Goal: Feedback & Contribution: Leave review/rating

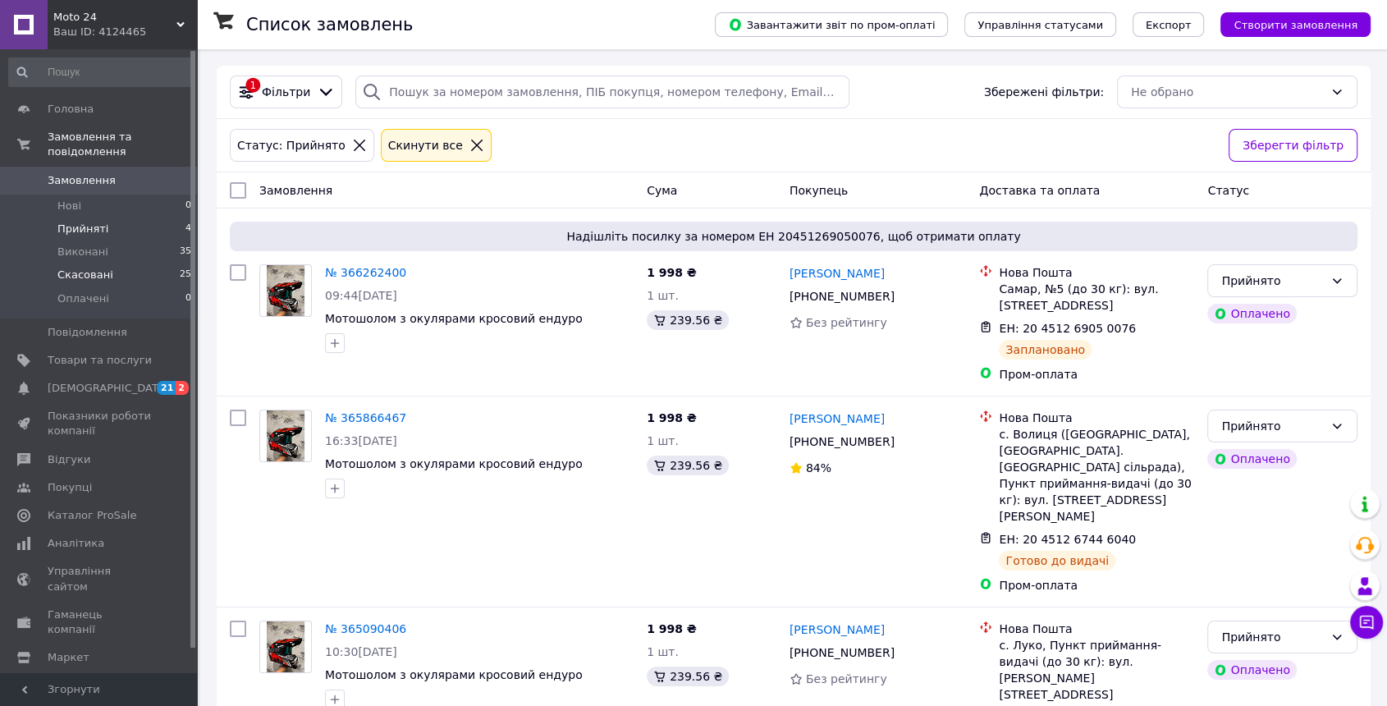
click at [133, 263] on li "Скасовані 25" at bounding box center [100, 274] width 201 height 23
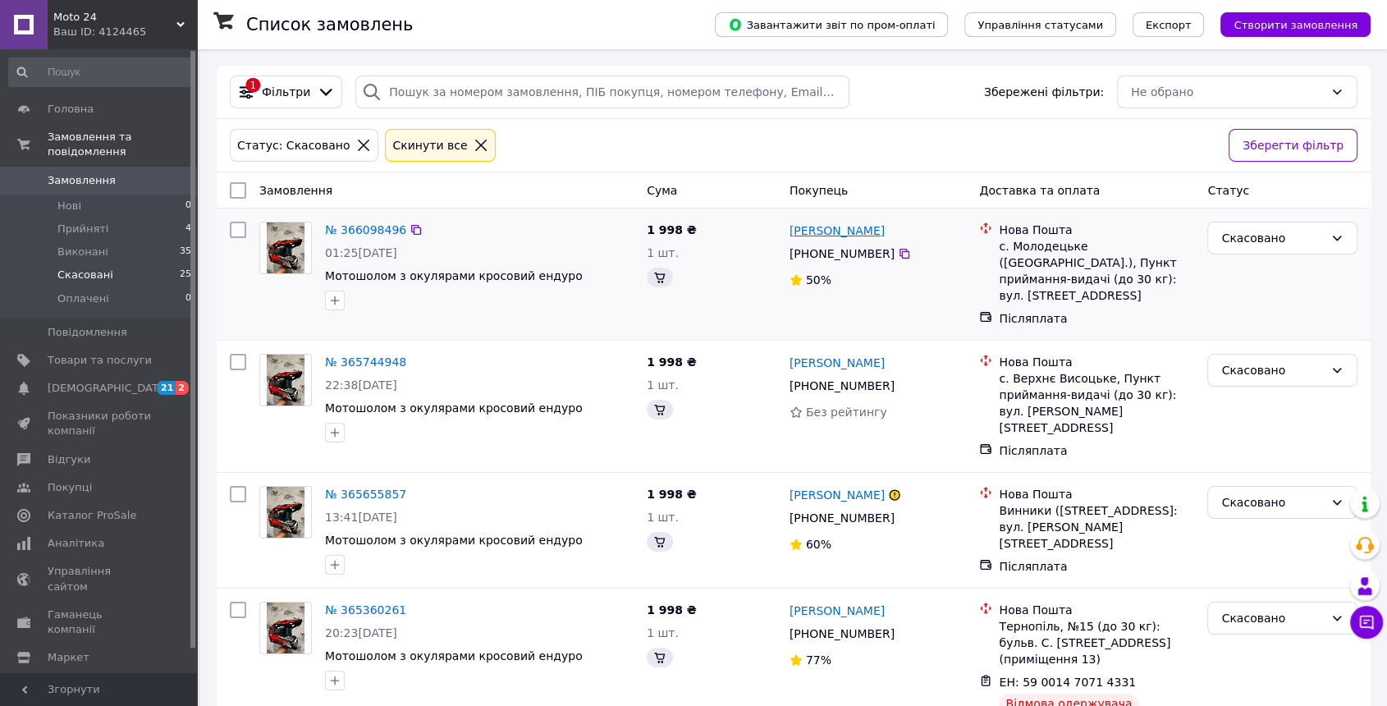
click at [851, 227] on link "[PERSON_NAME]" at bounding box center [837, 230] width 95 height 16
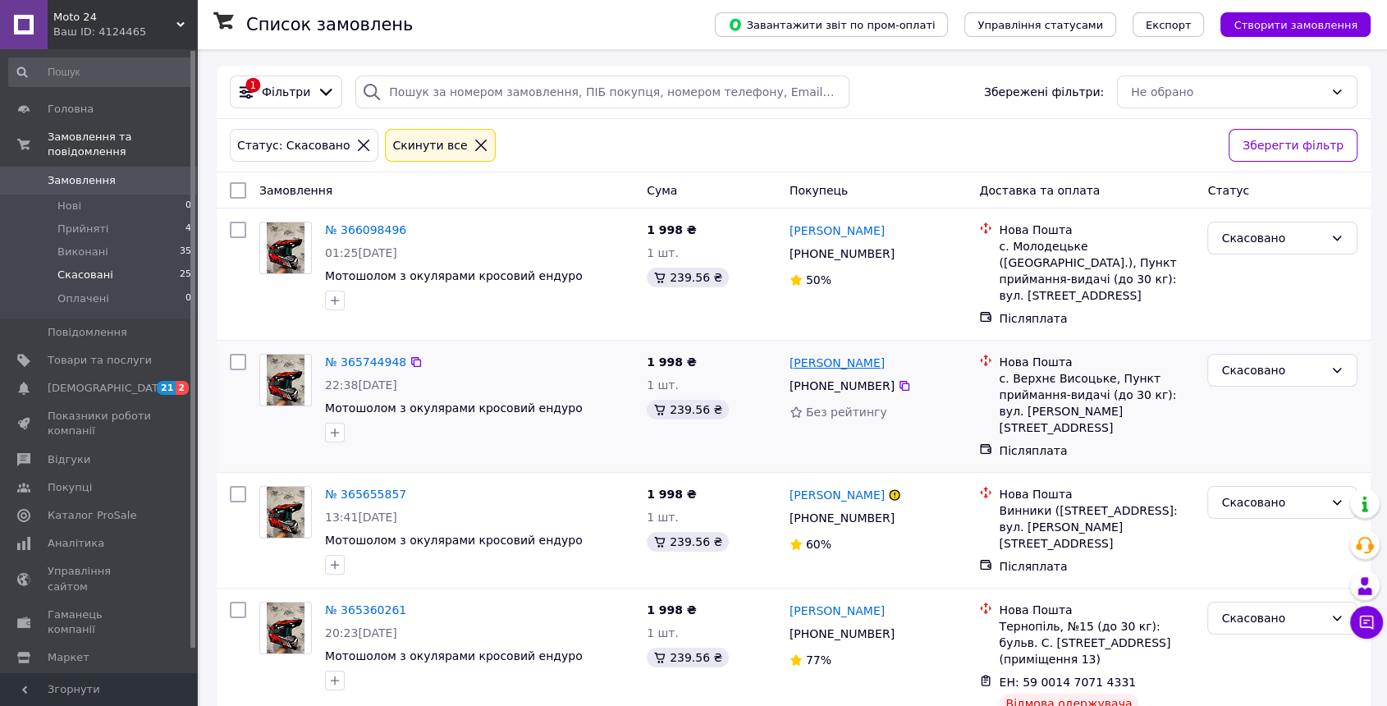
click at [822, 355] on link "[PERSON_NAME]" at bounding box center [837, 363] width 95 height 16
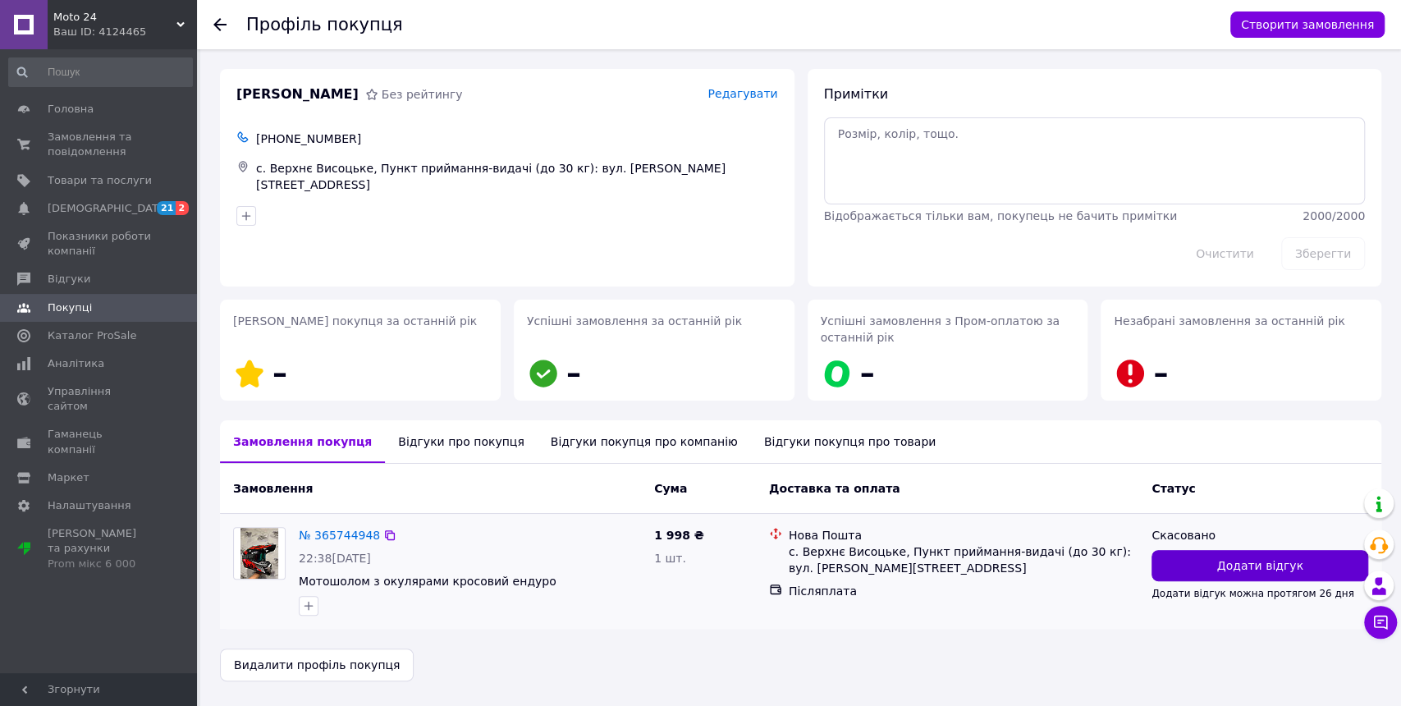
click at [1206, 566] on button "Додати відгук" at bounding box center [1260, 565] width 217 height 31
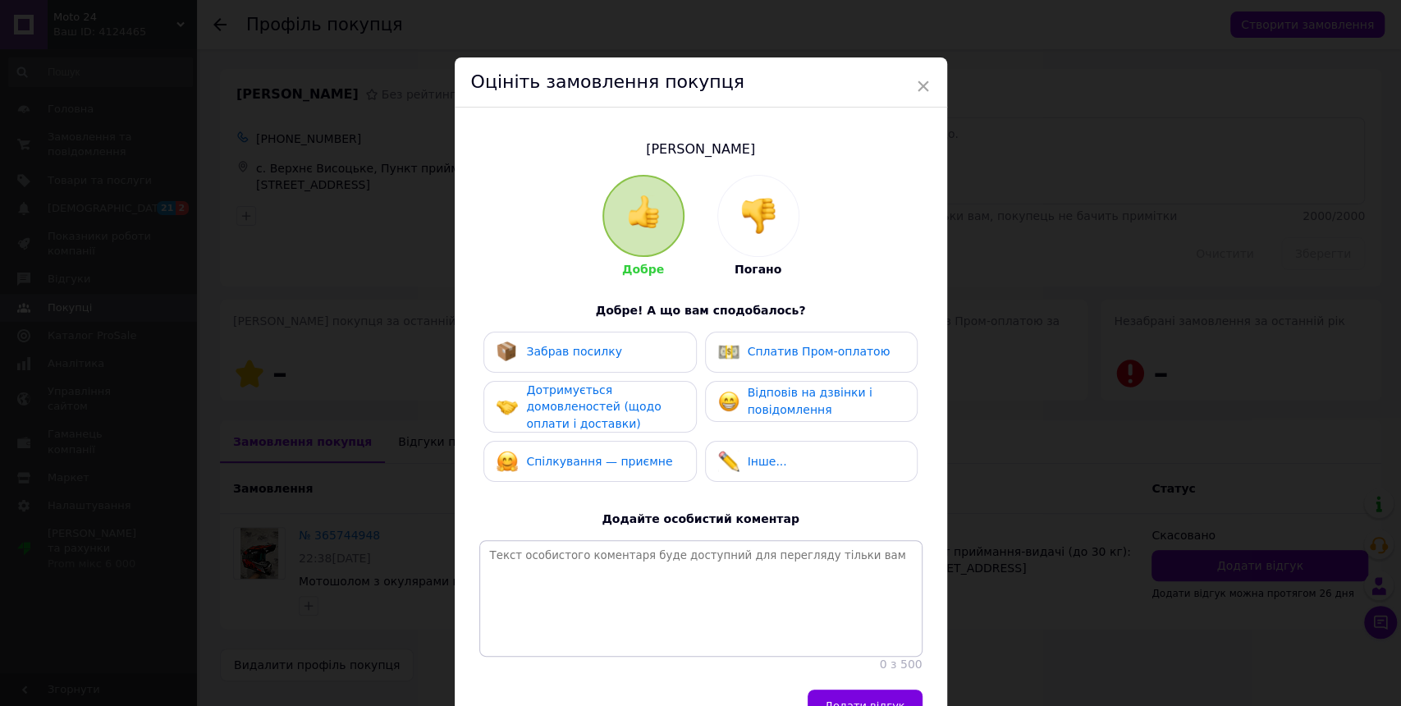
click at [761, 224] on img at bounding box center [758, 216] width 36 height 36
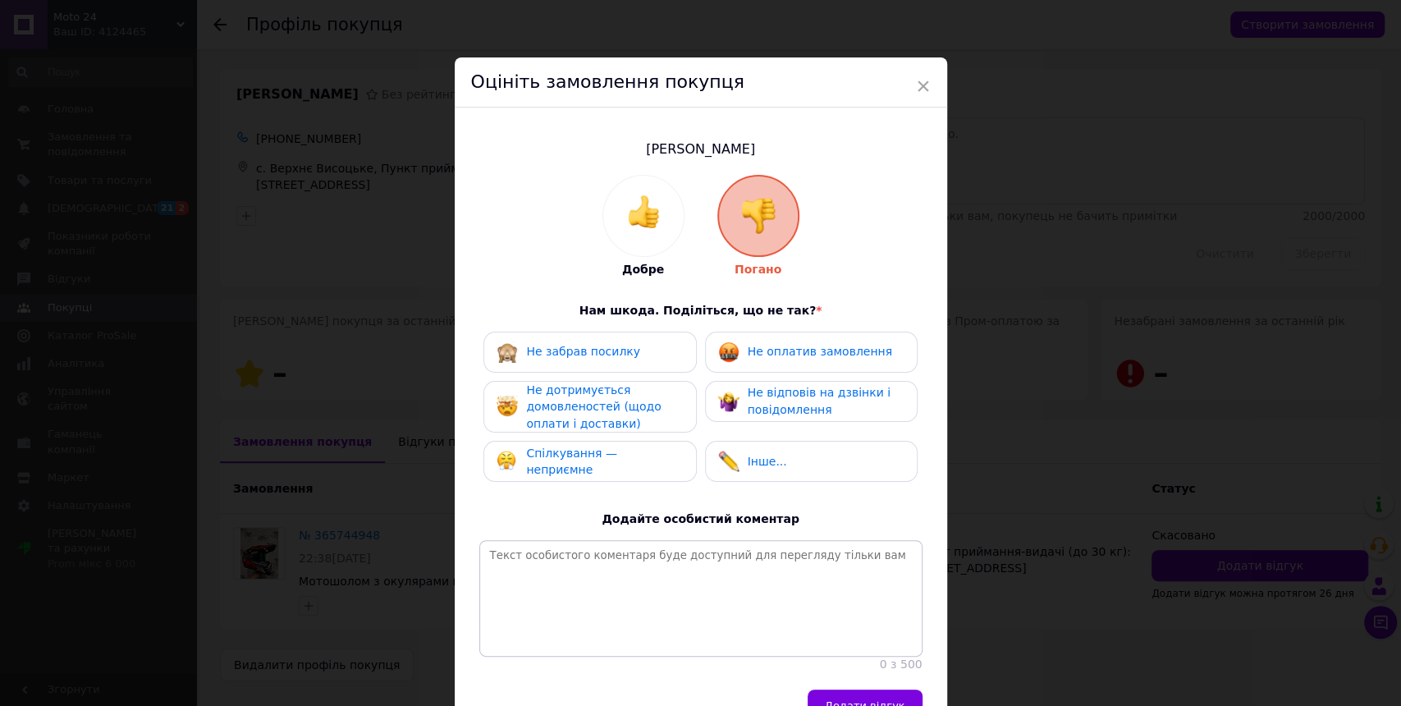
click at [799, 392] on span "Не відповів на дзвінки і повідомлення" at bounding box center [819, 401] width 143 height 30
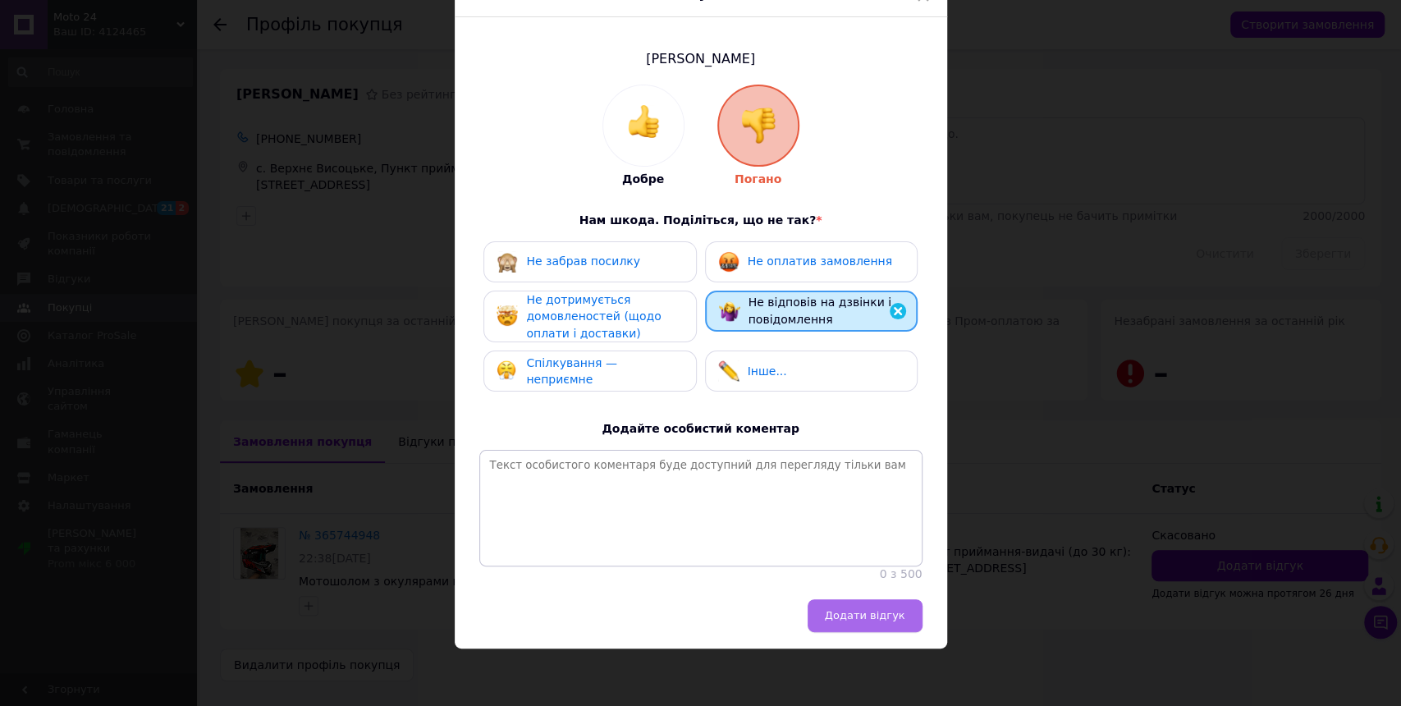
click at [889, 612] on span "Додати відгук" at bounding box center [865, 615] width 80 height 12
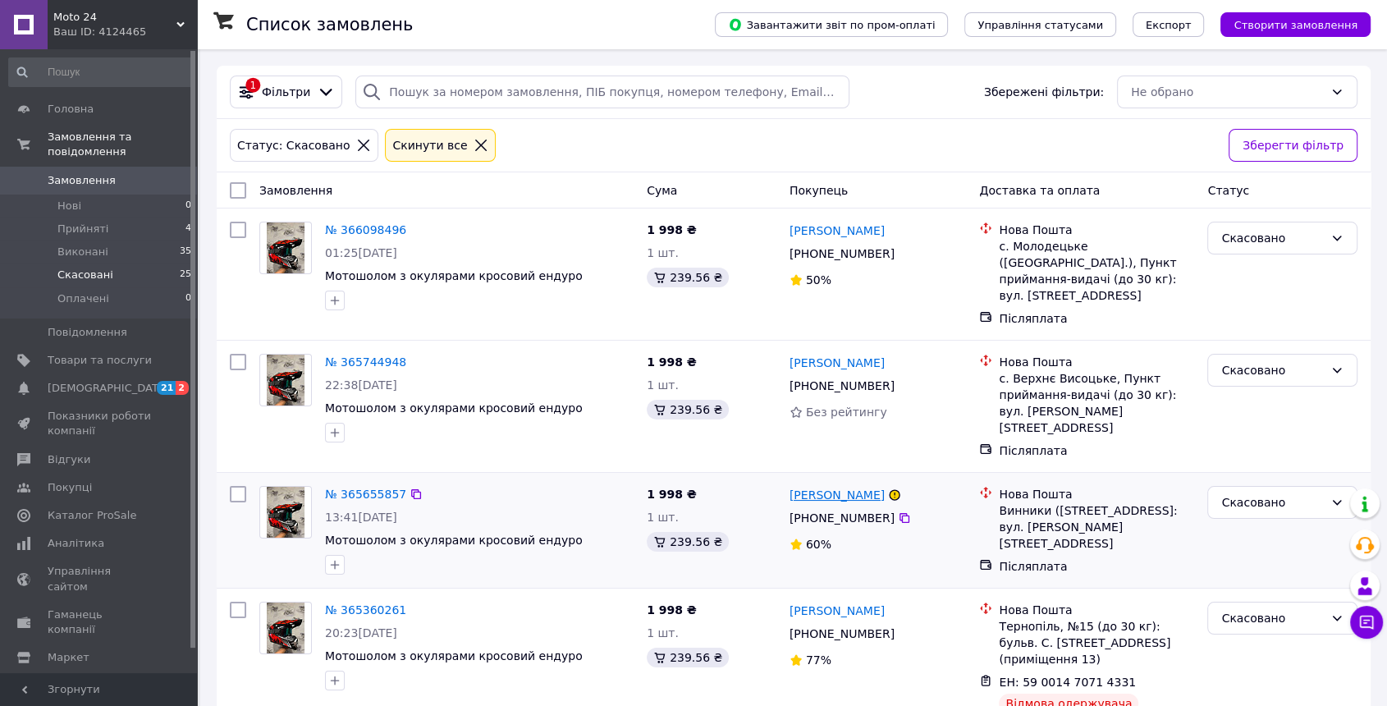
click at [845, 487] on link "[PERSON_NAME]" at bounding box center [837, 495] width 95 height 16
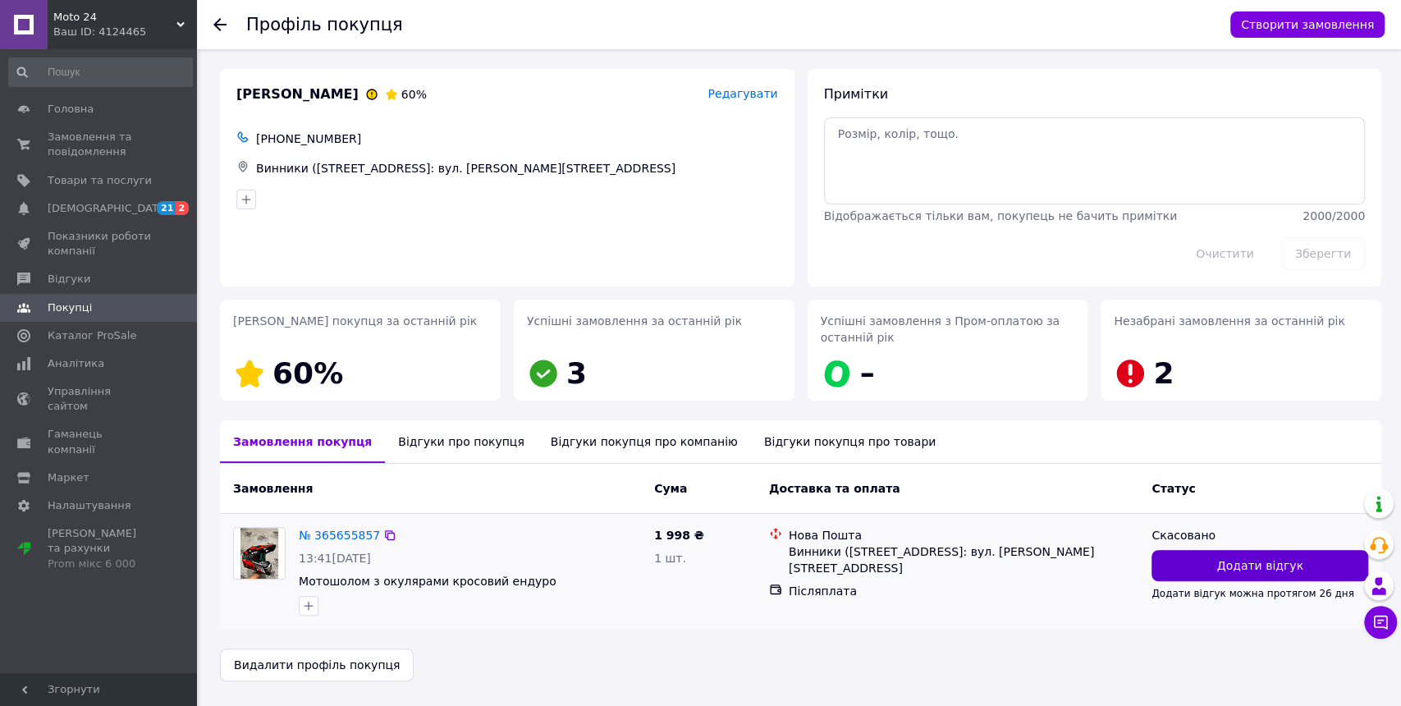
click at [1213, 570] on button "Додати відгук" at bounding box center [1260, 565] width 217 height 31
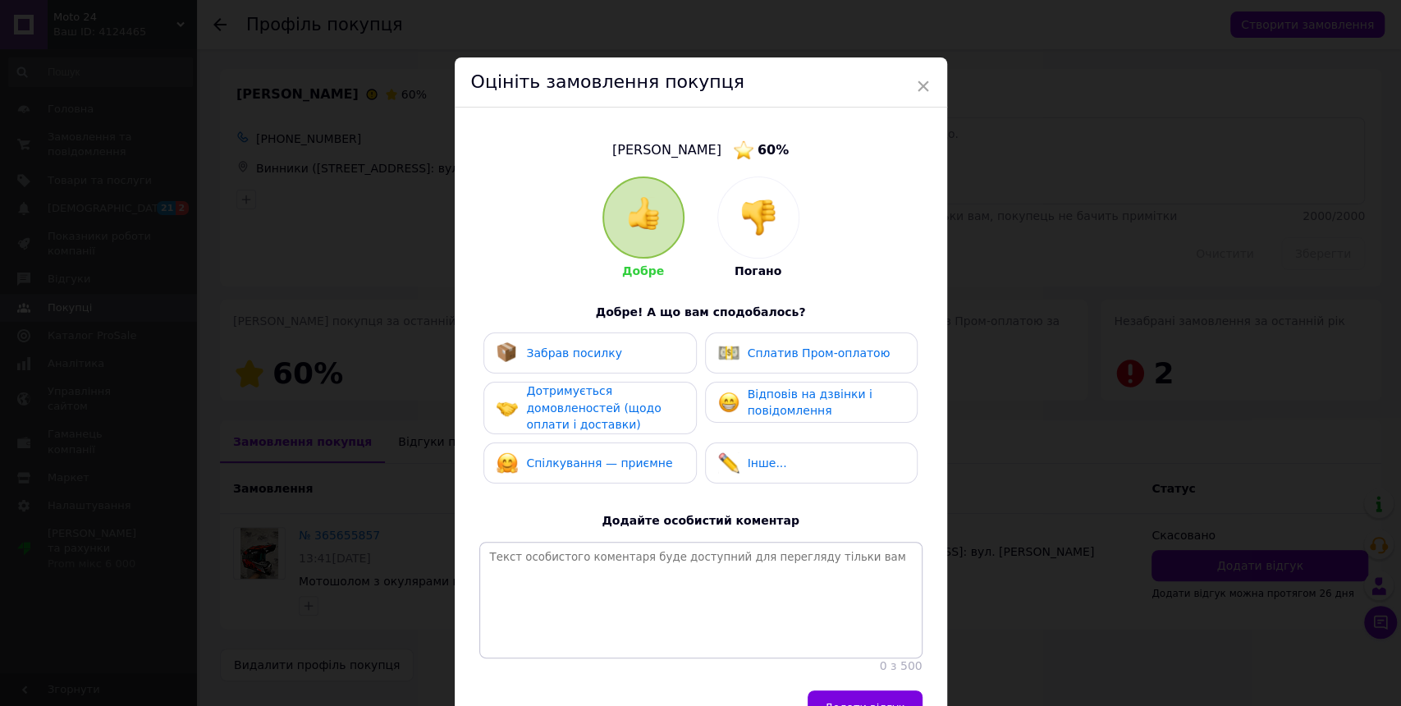
click at [756, 216] on img at bounding box center [758, 217] width 36 height 36
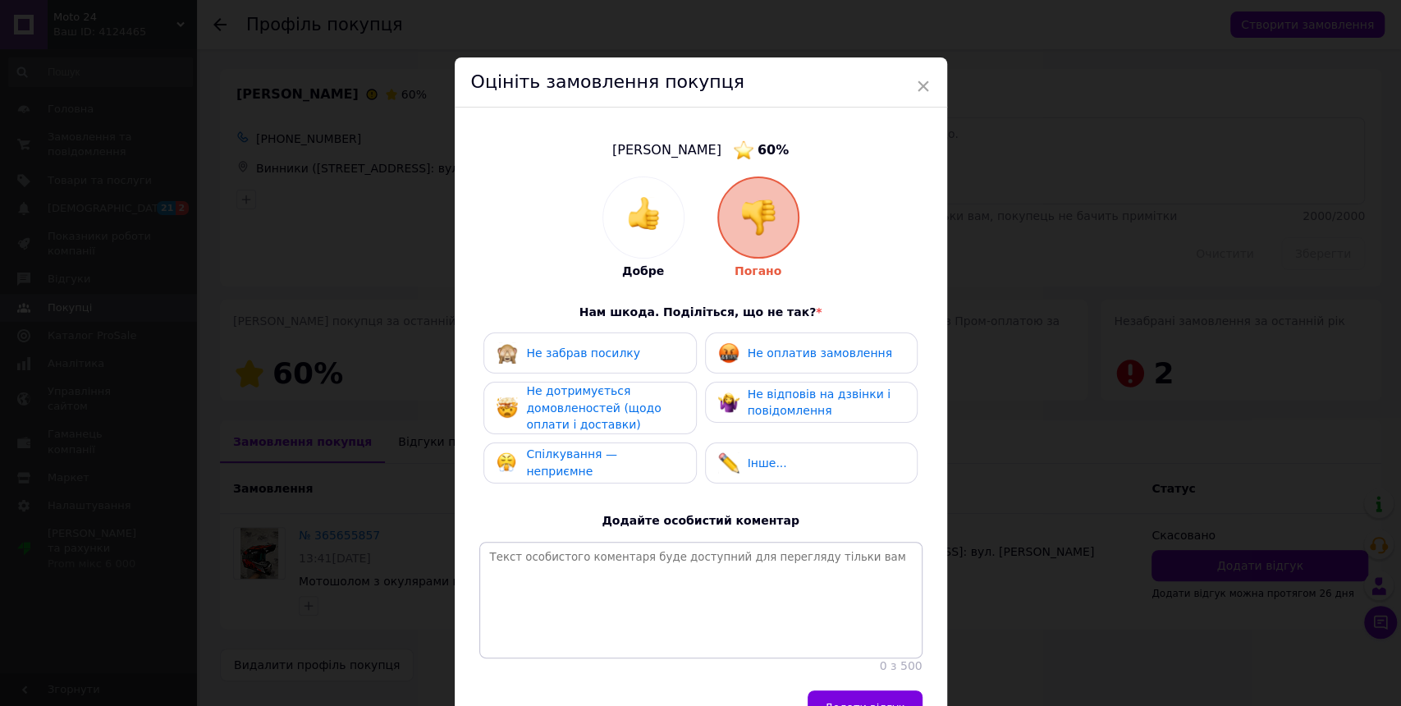
click at [784, 398] on span "Не відповів на дзвінки і повідомлення" at bounding box center [819, 402] width 143 height 30
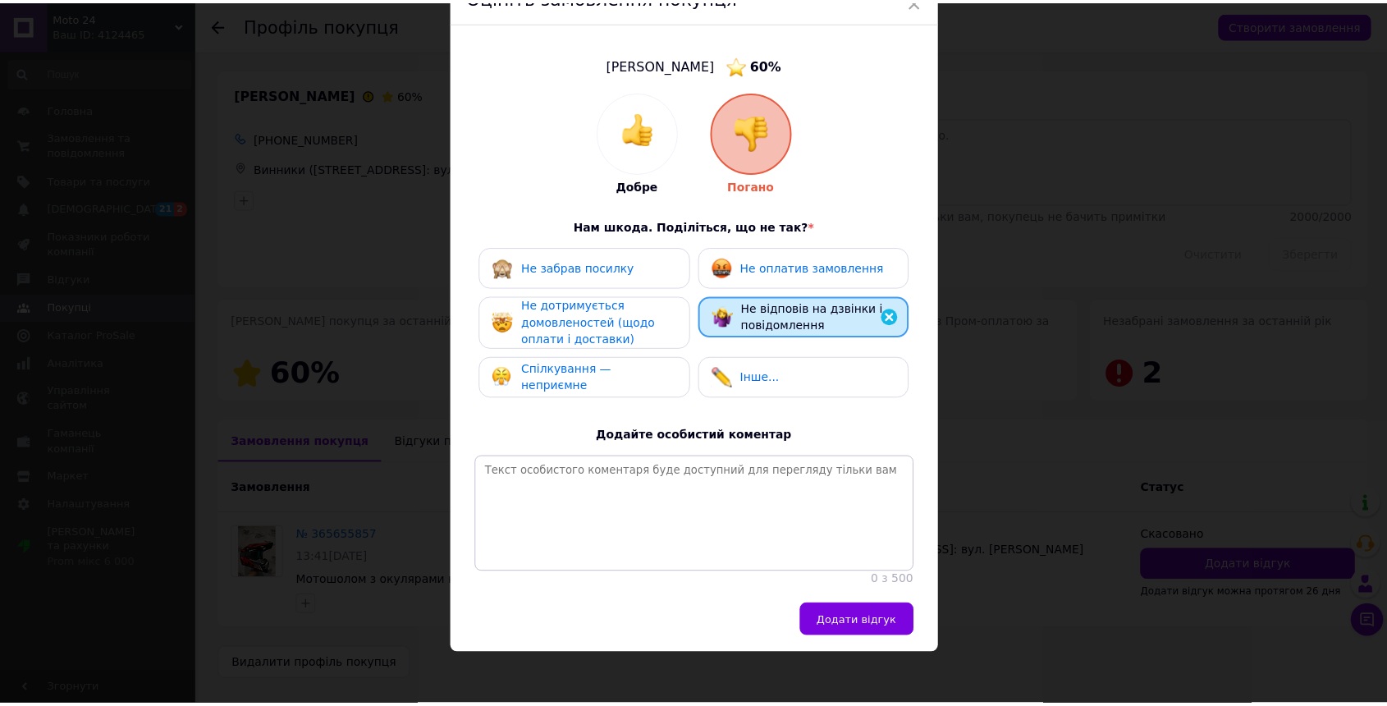
scroll to position [107, 0]
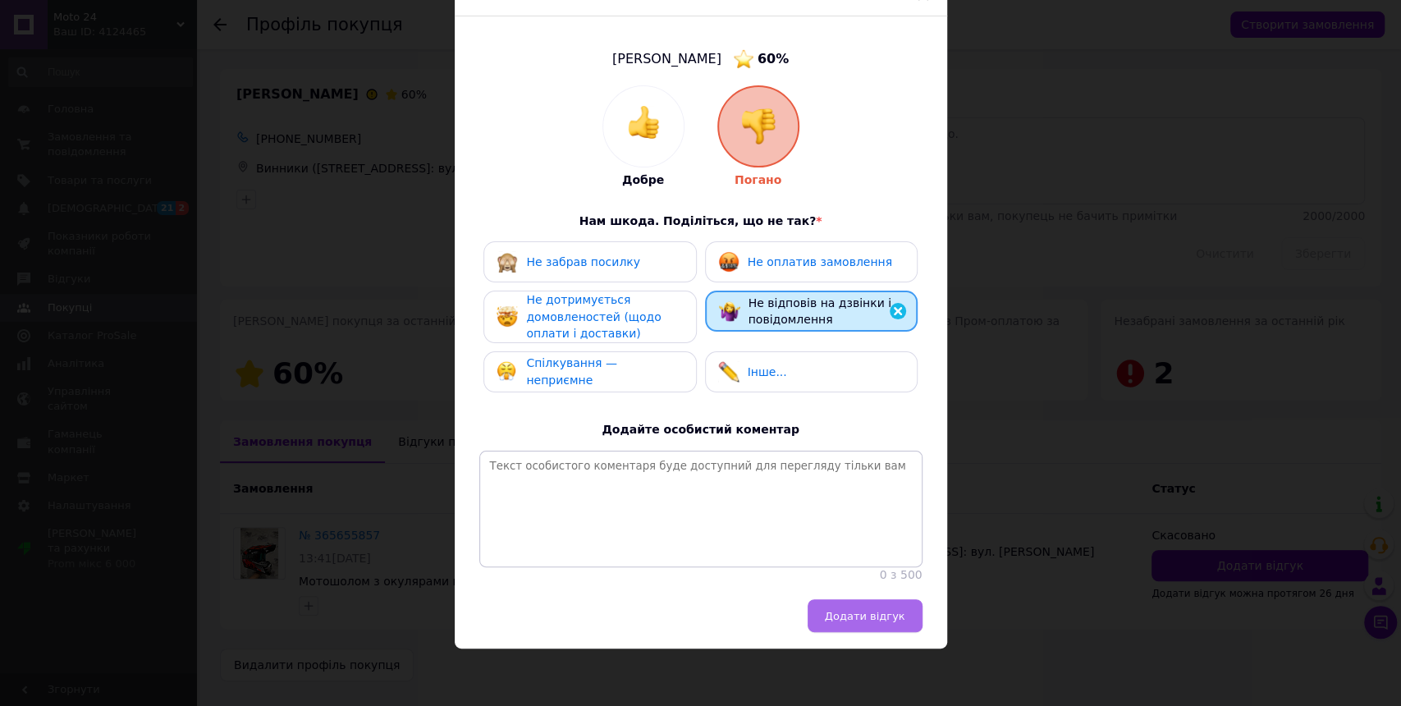
click at [914, 619] on button "Додати відгук" at bounding box center [865, 615] width 115 height 33
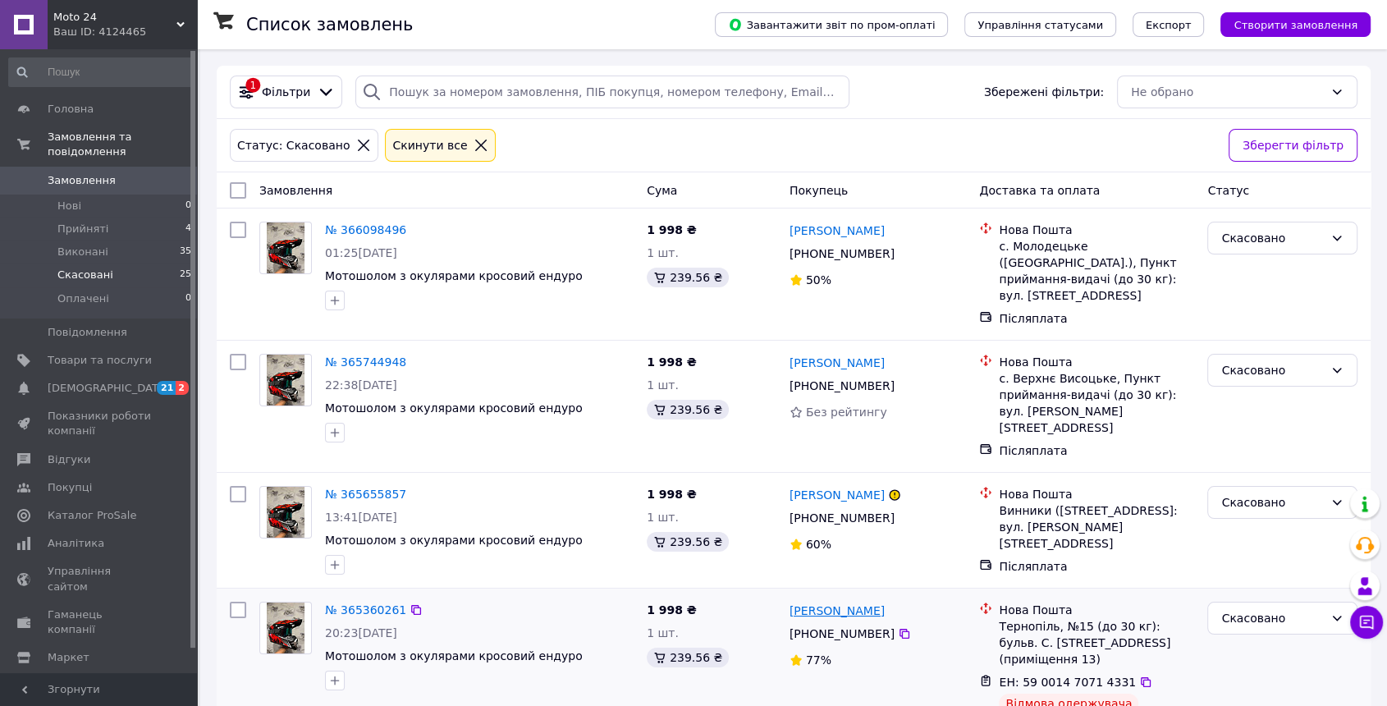
click at [837, 602] on link "[PERSON_NAME]" at bounding box center [837, 610] width 95 height 16
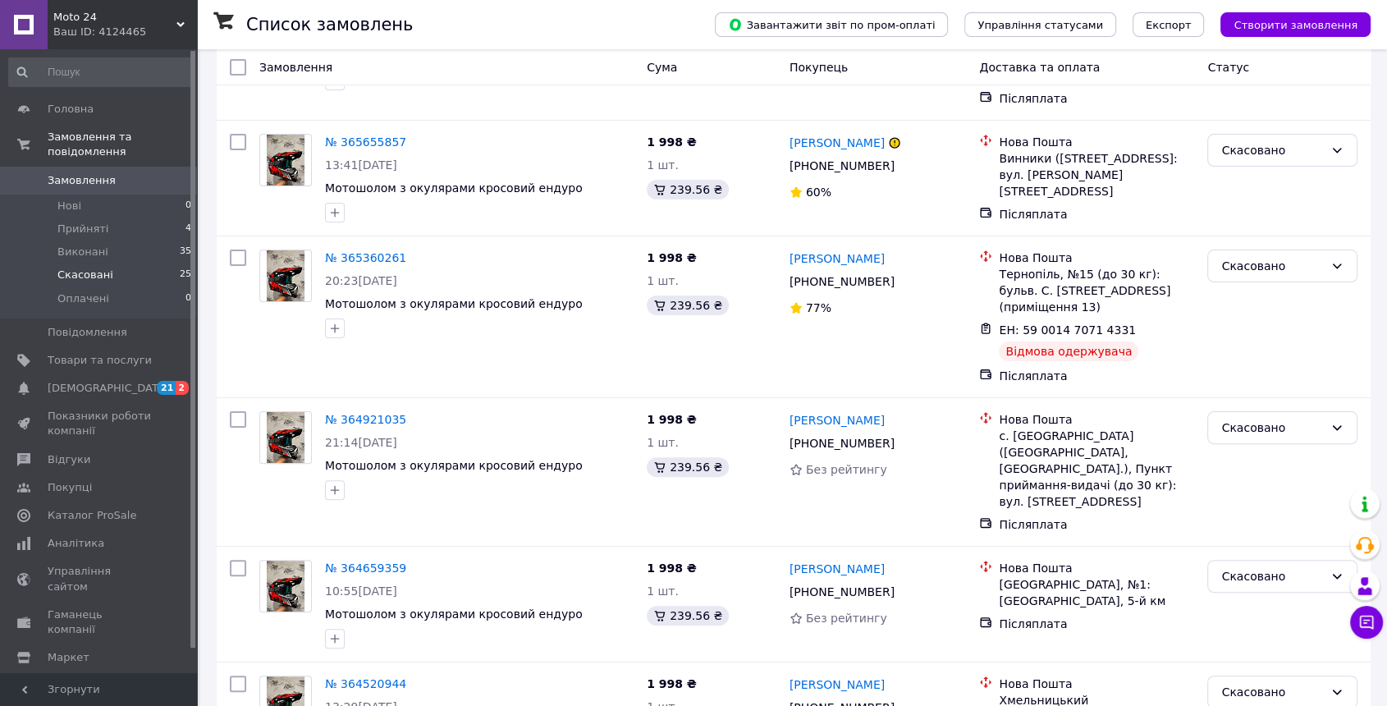
scroll to position [364, 0]
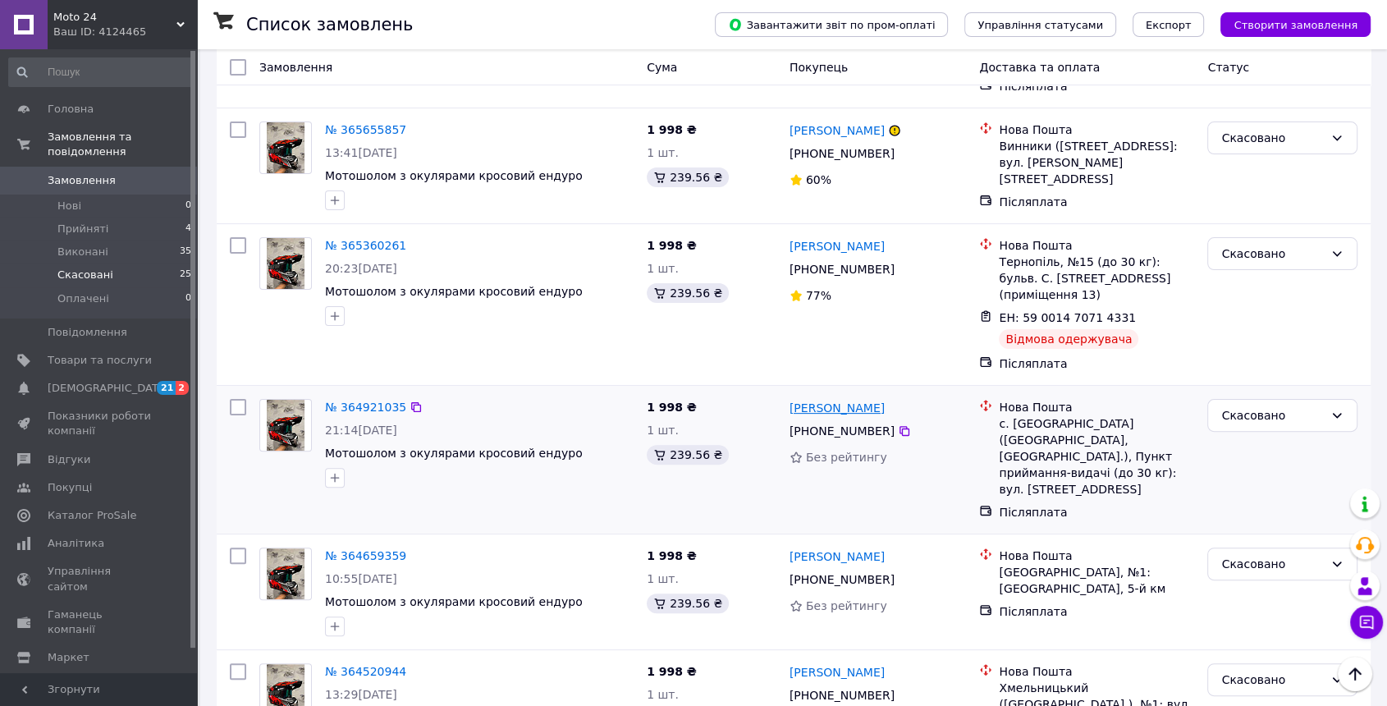
click at [830, 400] on link "[PERSON_NAME]" at bounding box center [837, 408] width 95 height 16
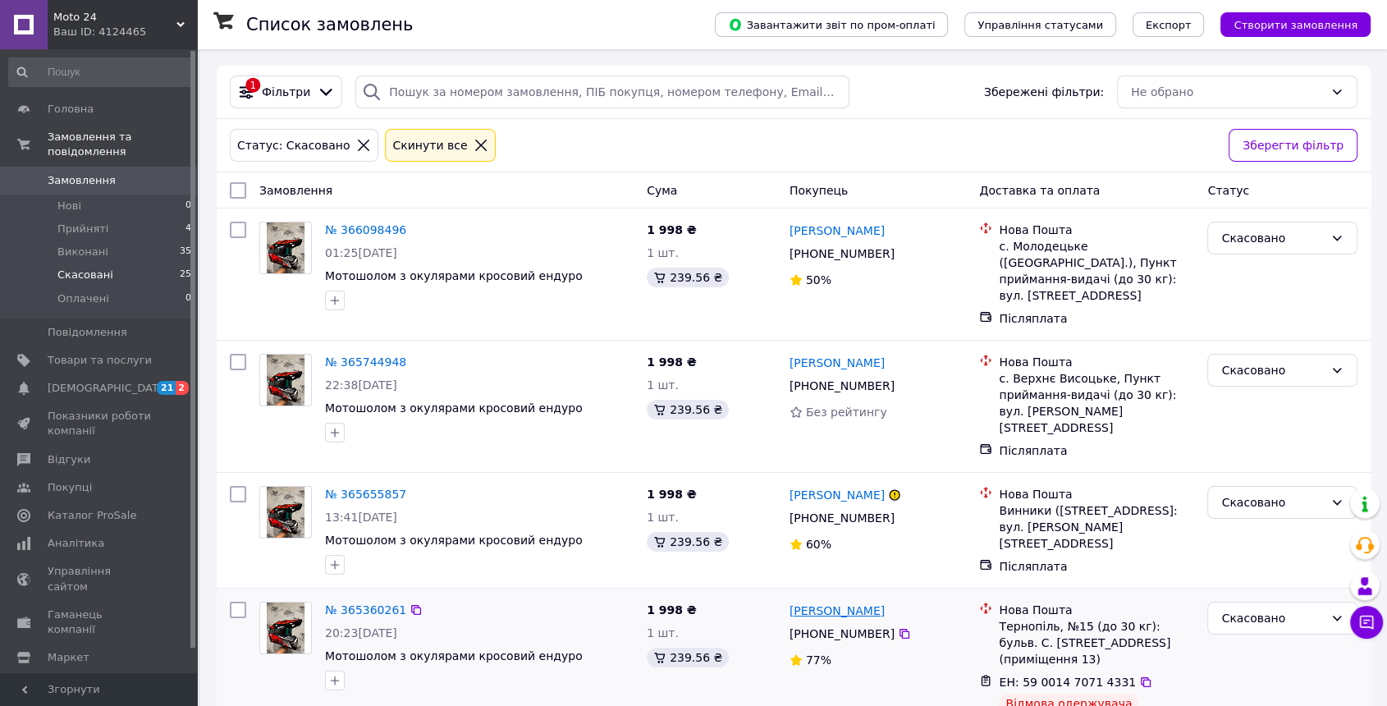
click at [849, 602] on link "[PERSON_NAME]" at bounding box center [837, 610] width 95 height 16
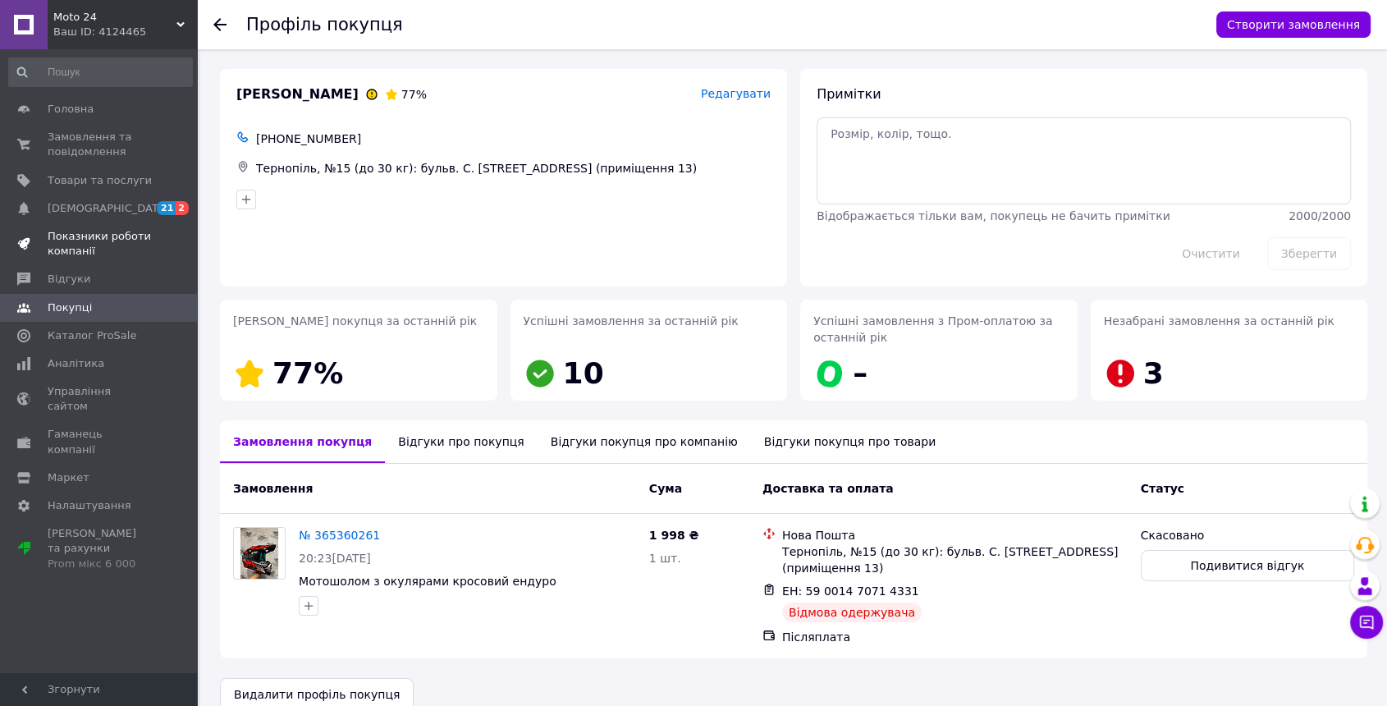
click at [112, 234] on span "Показники роботи компанії" at bounding box center [100, 244] width 104 height 30
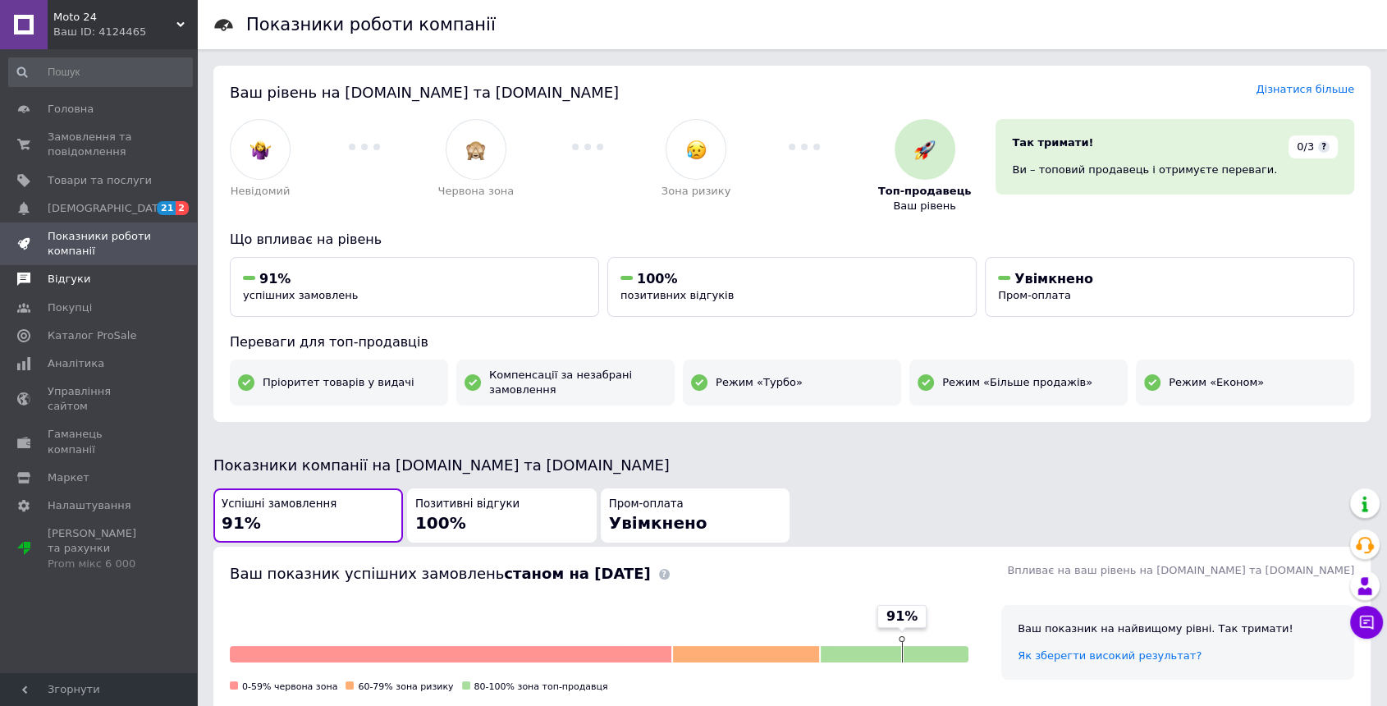
click at [115, 277] on span "Відгуки" at bounding box center [100, 279] width 104 height 15
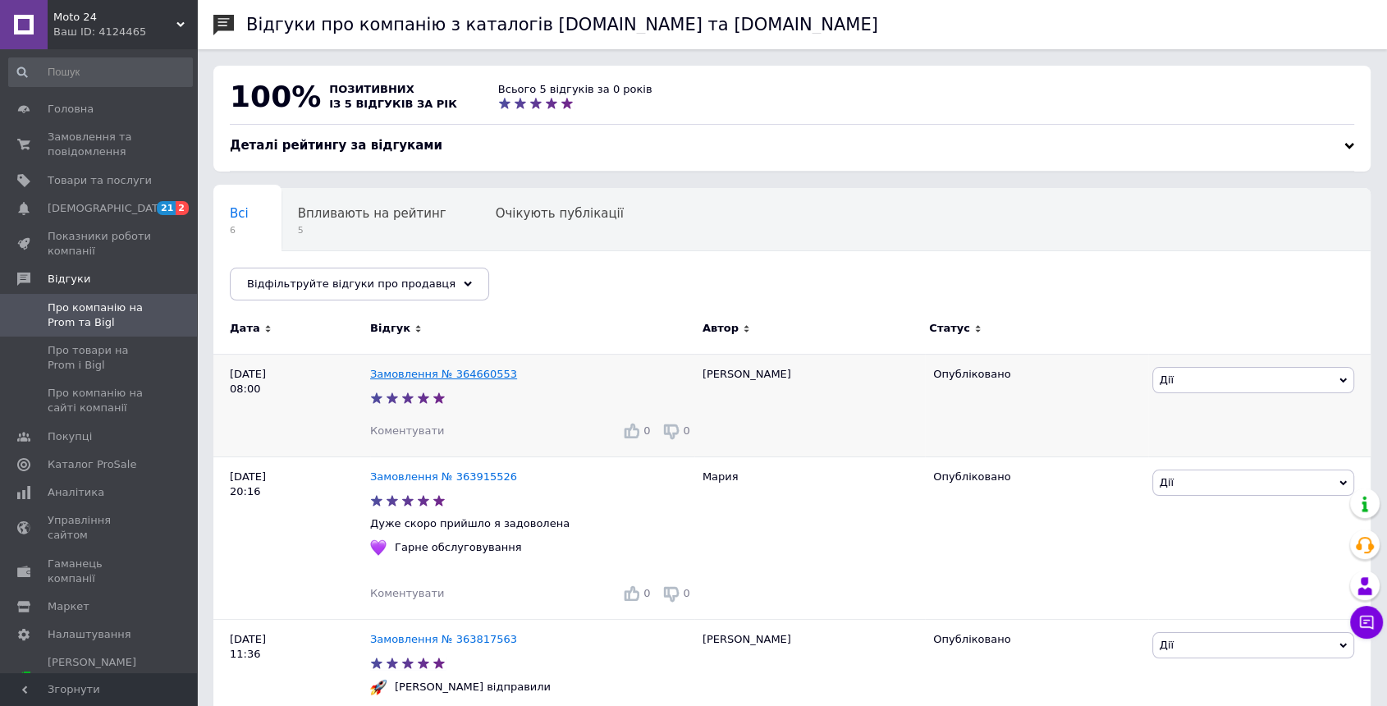
click at [411, 372] on link "Замовлення № 364660553" at bounding box center [443, 374] width 147 height 12
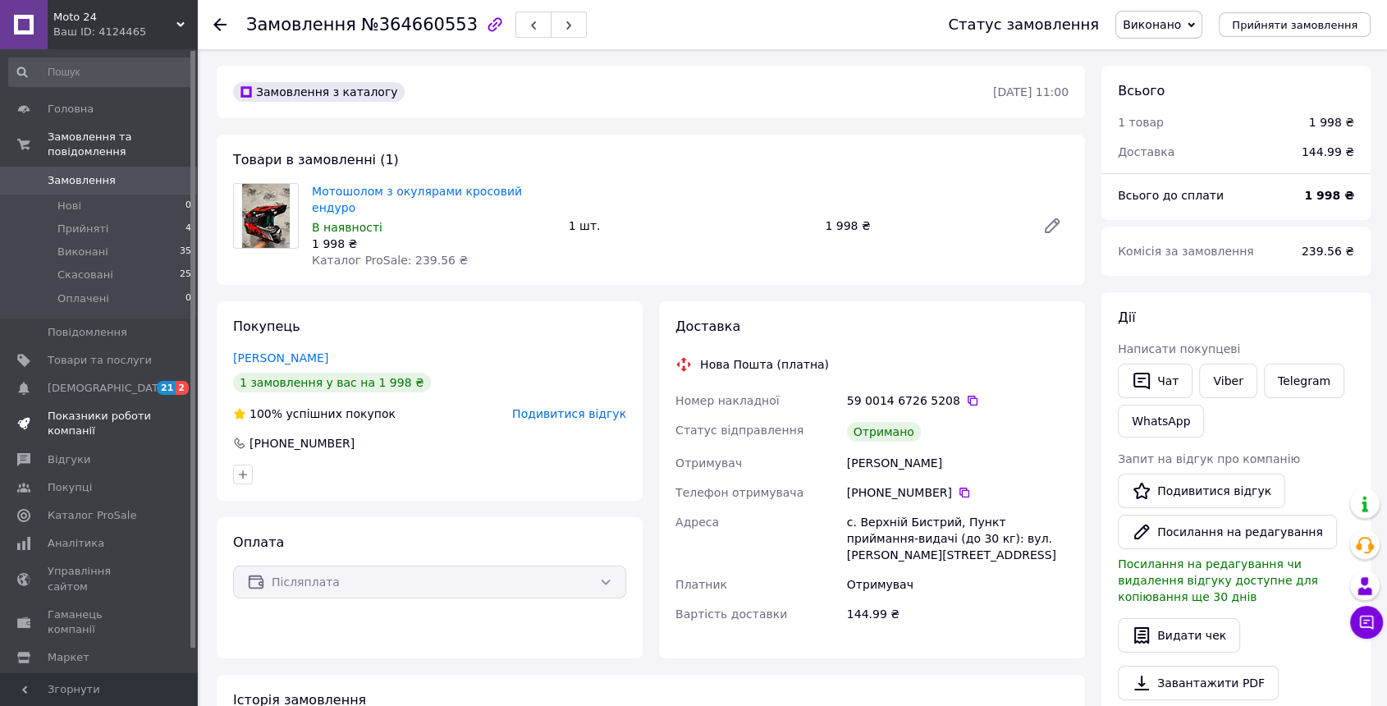
click at [117, 409] on span "Показники роботи компанії" at bounding box center [100, 424] width 104 height 30
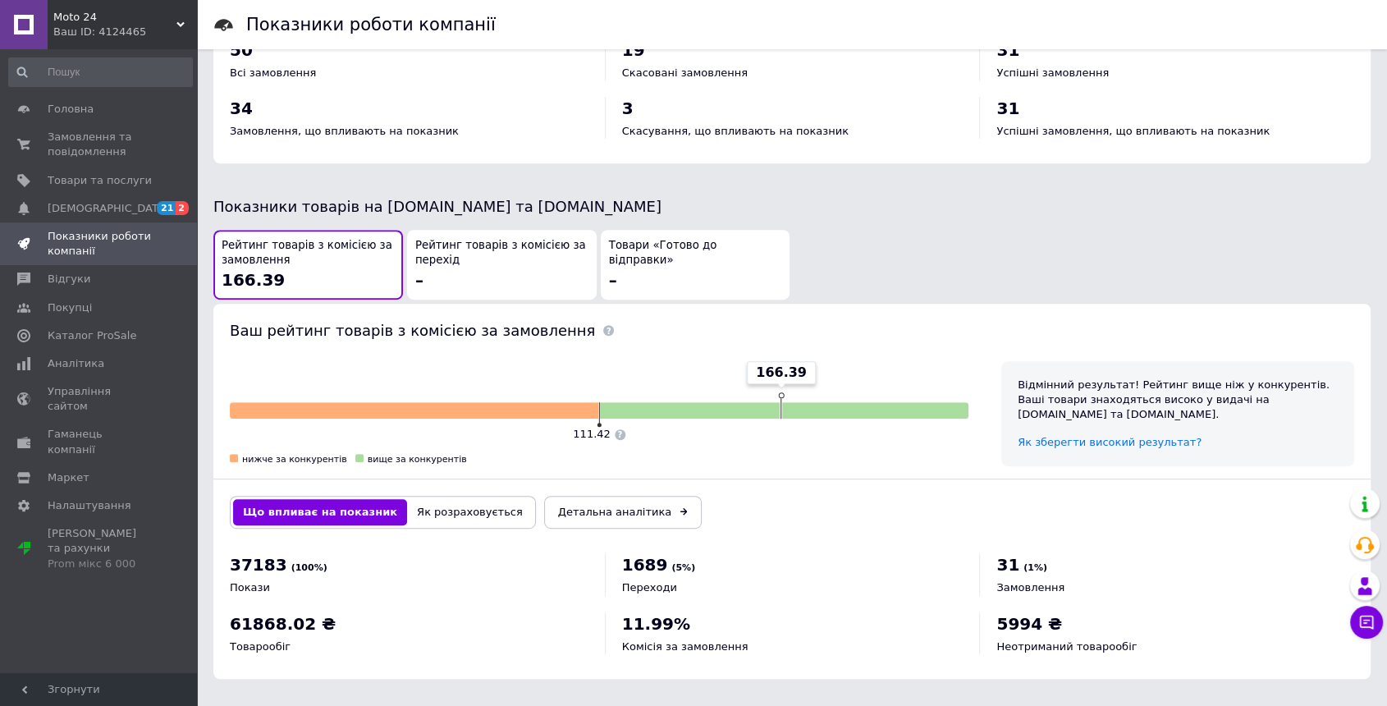
scroll to position [747, 0]
